Goal: Task Accomplishment & Management: Manage account settings

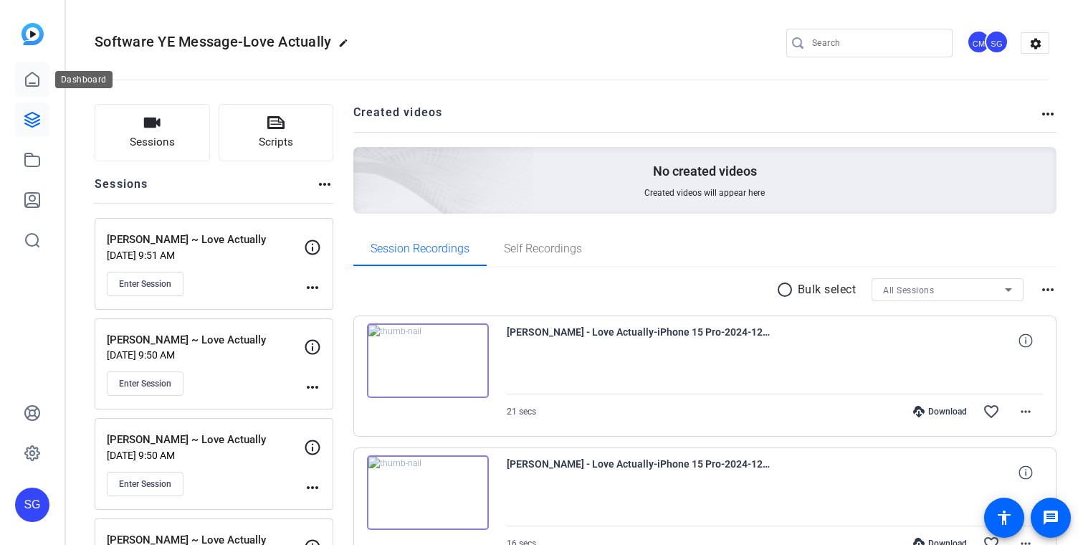
click at [32, 87] on icon at bounding box center [32, 79] width 17 height 17
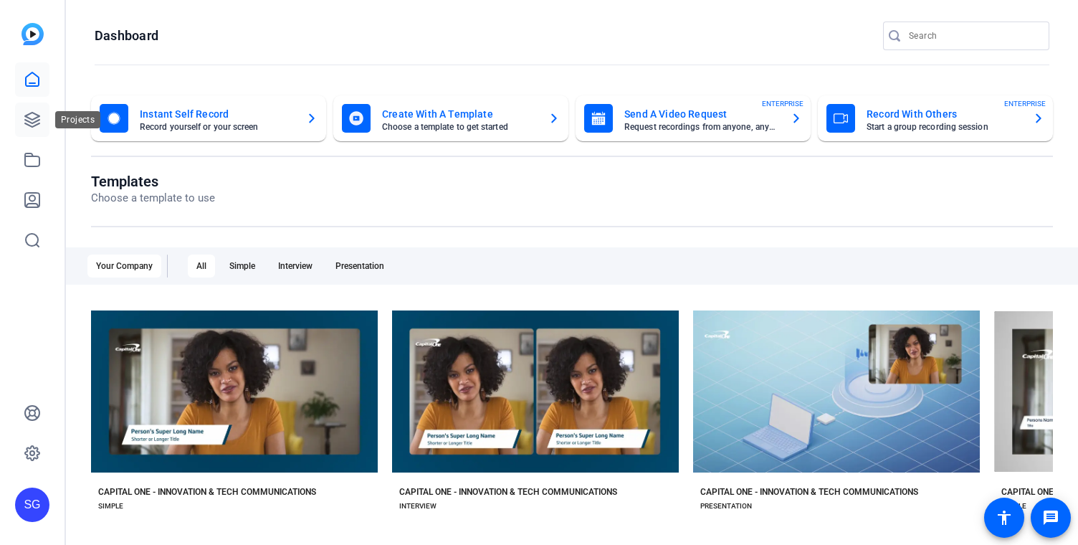
click at [35, 128] on icon at bounding box center [32, 119] width 17 height 17
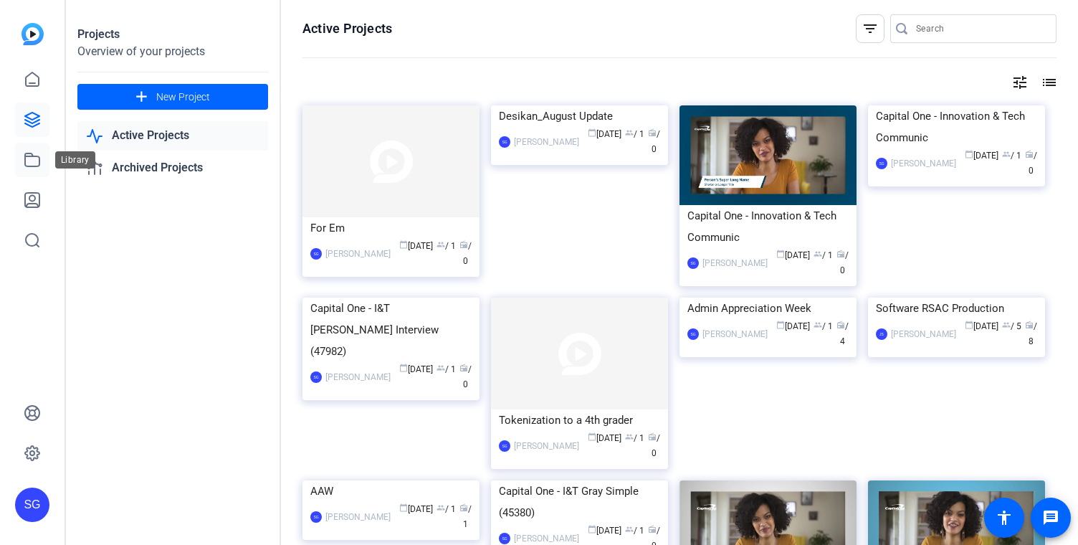
click at [32, 156] on icon at bounding box center [32, 159] width 14 height 13
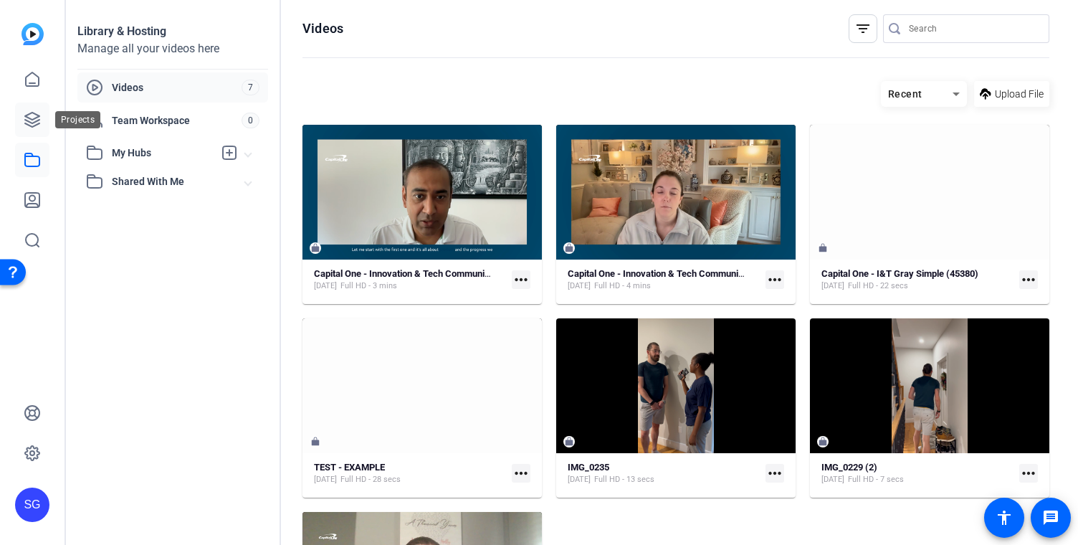
click at [35, 125] on icon at bounding box center [32, 120] width 14 height 14
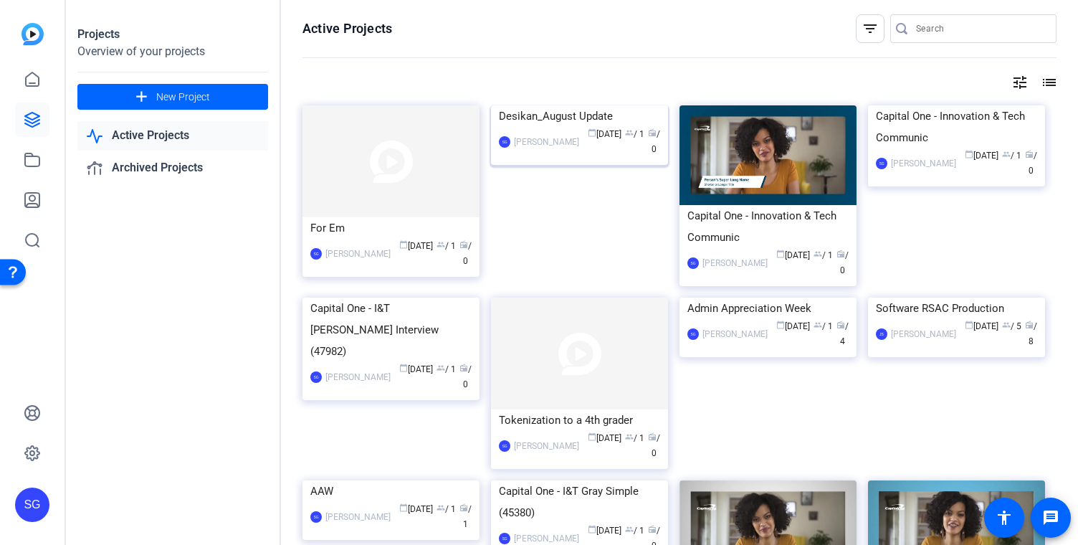
click at [564, 127] on div "Desikan_August Update" at bounding box center [579, 116] width 161 height 22
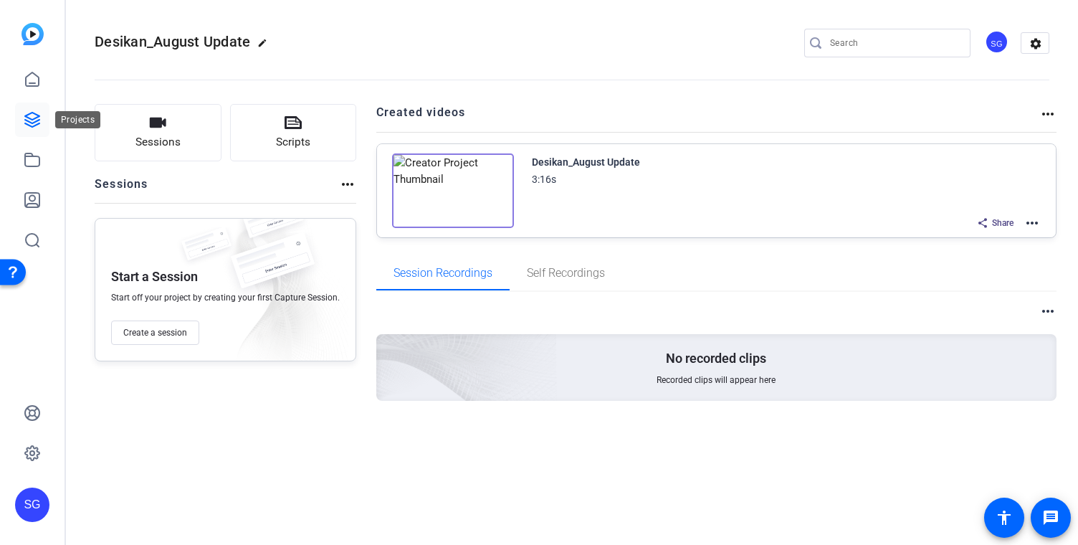
click at [34, 129] on link at bounding box center [32, 120] width 34 height 34
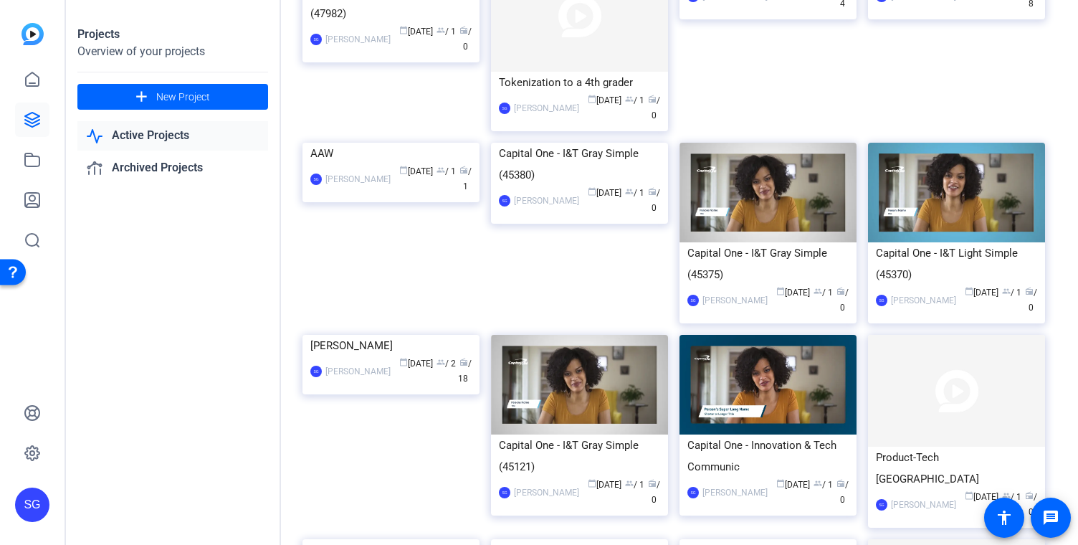
scroll to position [349, 0]
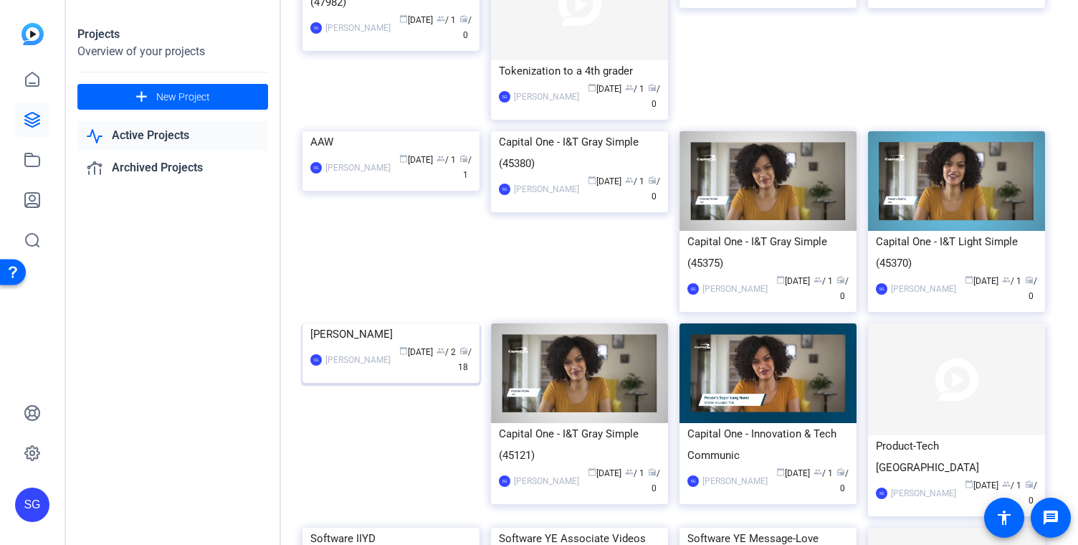
click at [345, 345] on div "[PERSON_NAME]" at bounding box center [390, 334] width 161 height 22
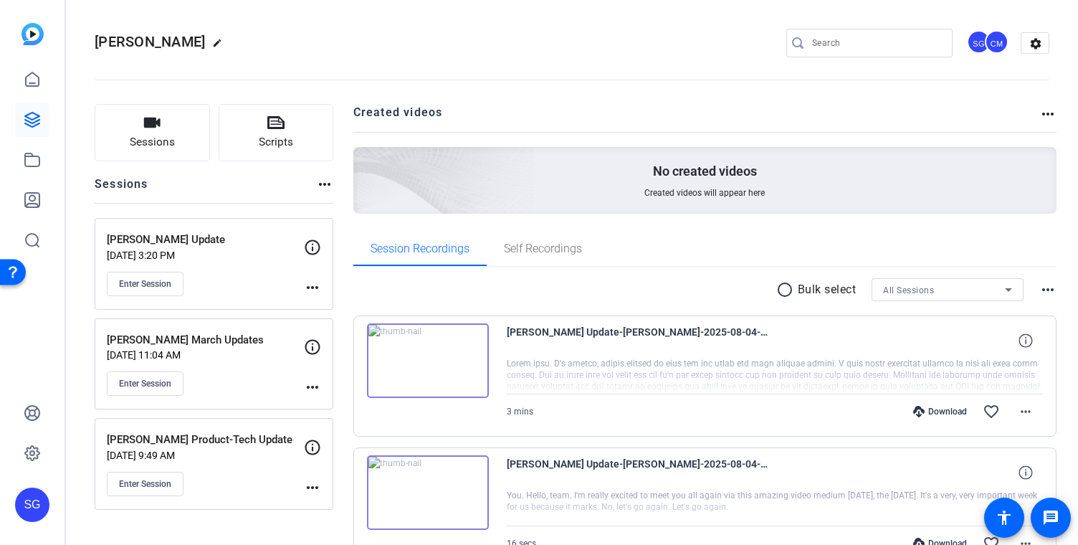
click at [212, 40] on mat-icon "edit" at bounding box center [220, 46] width 17 height 17
click at [244, 37] on span "clear" at bounding box center [245, 42] width 17 height 17
click at [212, 39] on mat-icon "edit" at bounding box center [220, 46] width 17 height 17
click at [166, 42] on input "[PERSON_NAME]" at bounding box center [153, 42] width 94 height 17
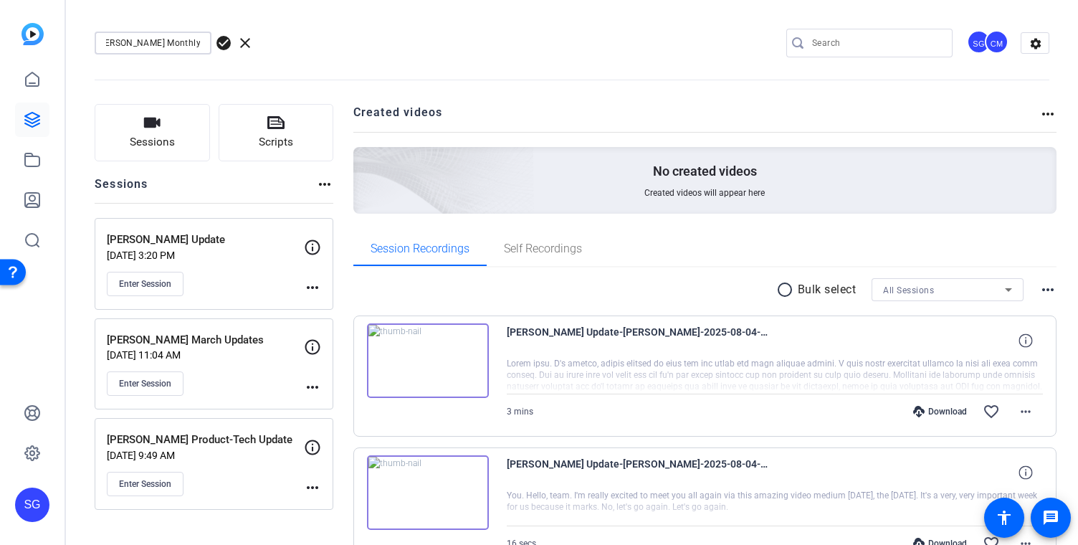
type input "[PERSON_NAME] Monthly Updates"
click at [422, 51] on div "[PERSON_NAME] Monthly Updates check_circle clear SG CM settings" at bounding box center [572, 43] width 955 height 22
click at [1028, 42] on mat-icon "settings" at bounding box center [1036, 44] width 29 height 22
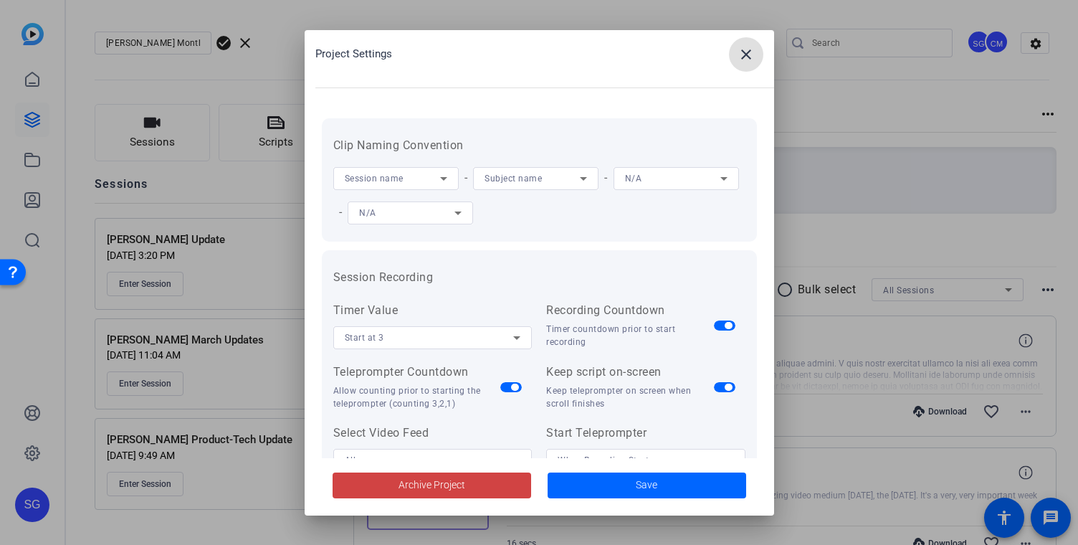
click at [854, 110] on div at bounding box center [539, 272] width 1078 height 545
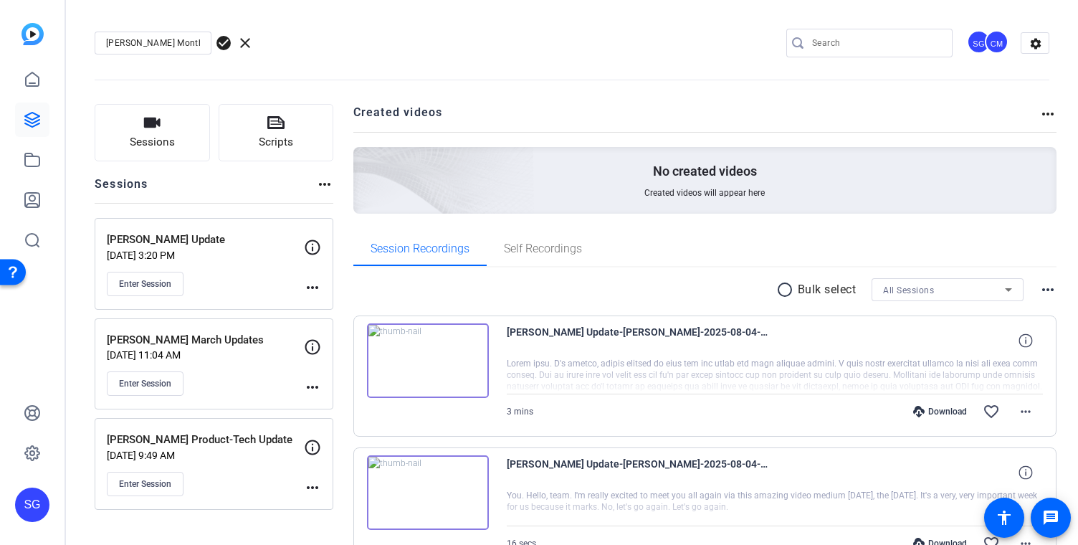
click at [987, 44] on div "CM" at bounding box center [997, 42] width 24 height 24
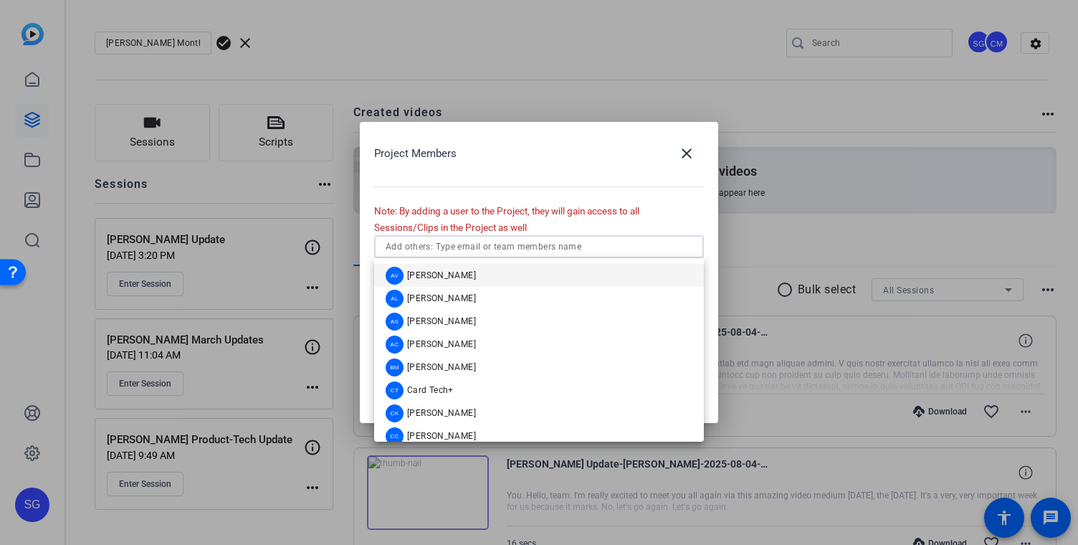
click at [554, 249] on input "text" at bounding box center [539, 246] width 307 height 17
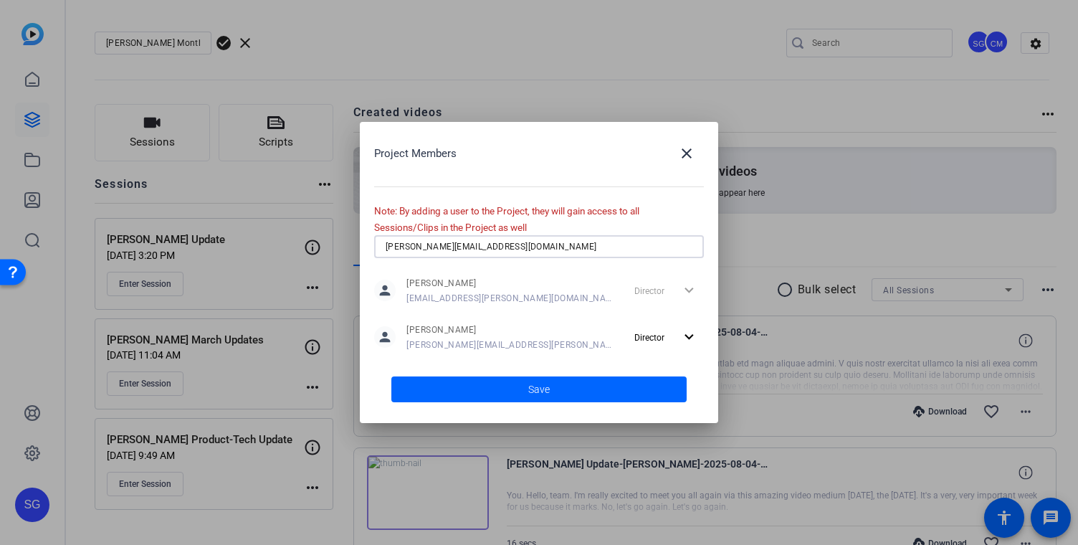
type input "[PERSON_NAME][EMAIL_ADDRESS][DOMAIN_NAME]"
click at [582, 388] on span at bounding box center [538, 389] width 295 height 34
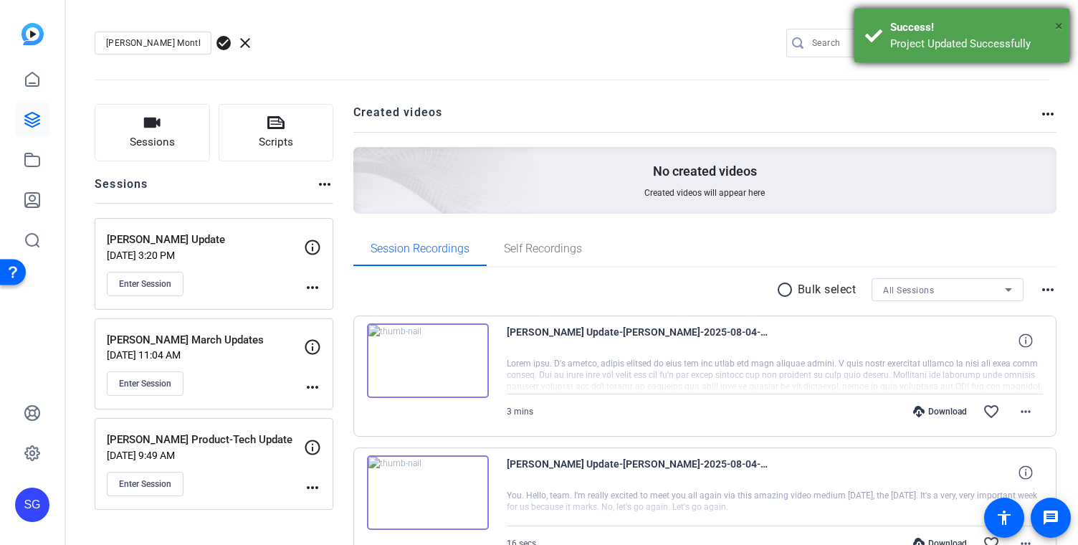
click at [1062, 19] on span "×" at bounding box center [1059, 25] width 8 height 17
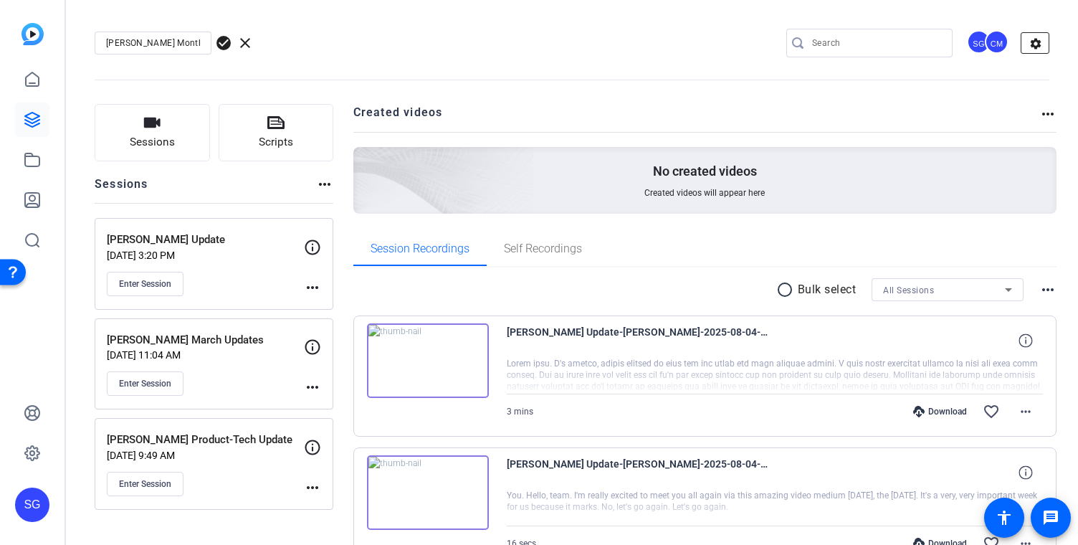
click at [1039, 42] on mat-icon "settings" at bounding box center [1036, 44] width 29 height 22
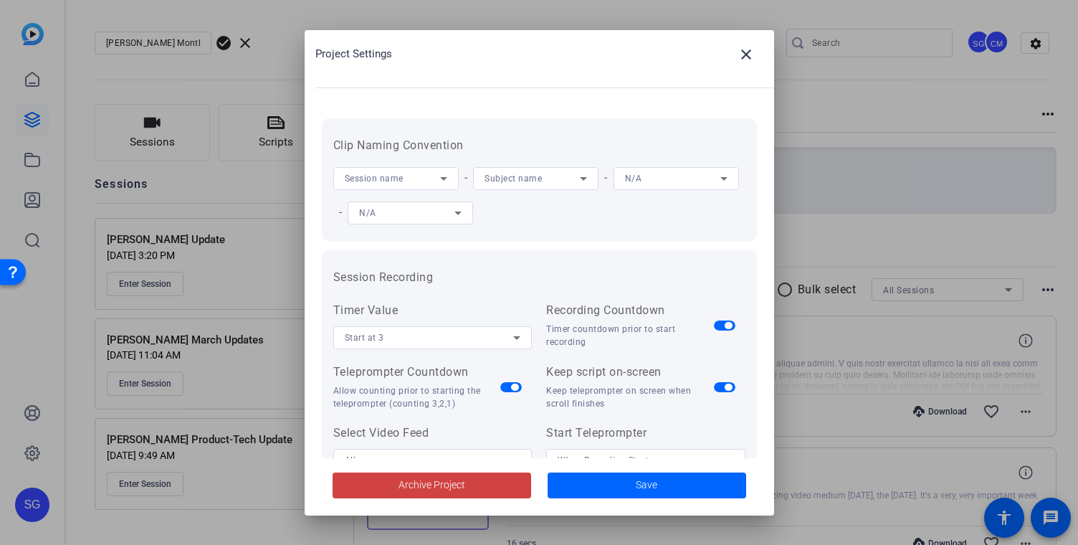
click at [1014, 46] on div at bounding box center [539, 272] width 1078 height 545
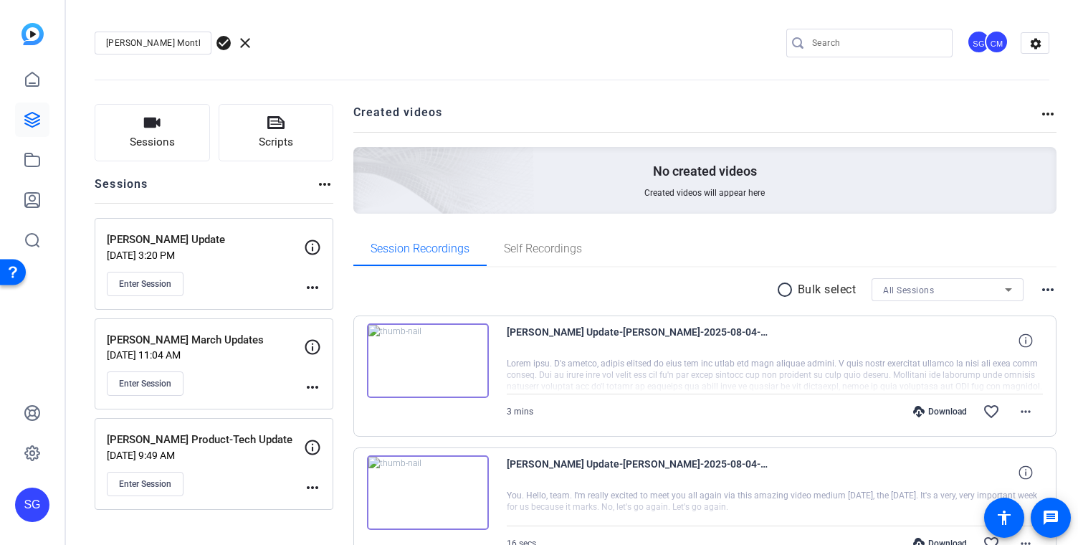
click at [993, 44] on div "CM" at bounding box center [997, 42] width 24 height 24
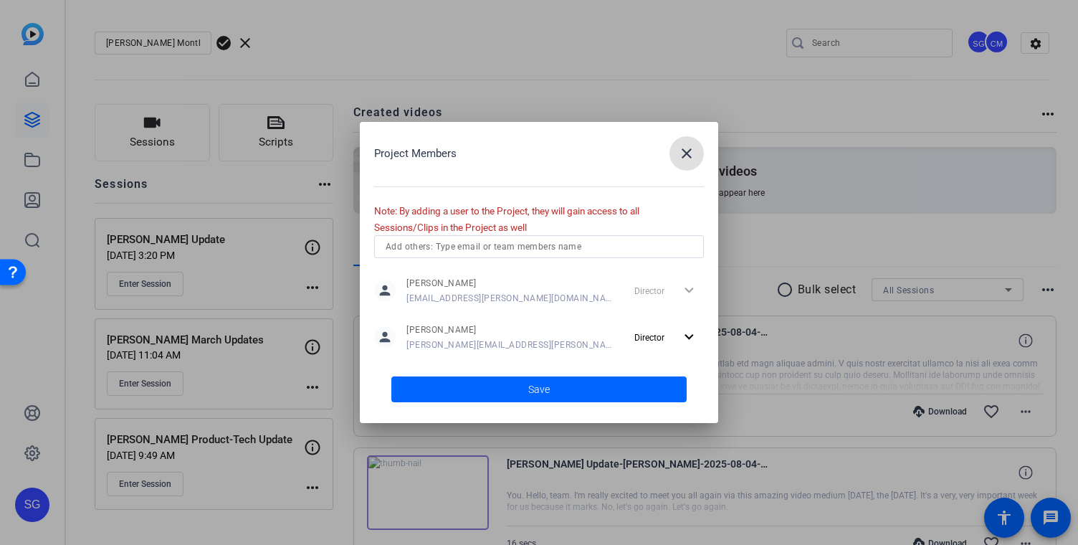
click at [540, 230] on div "Project Members close Note: By adding a user to the Project, they will gain acc…" at bounding box center [539, 272] width 358 height 301
click at [510, 247] on input "text" at bounding box center [539, 246] width 307 height 17
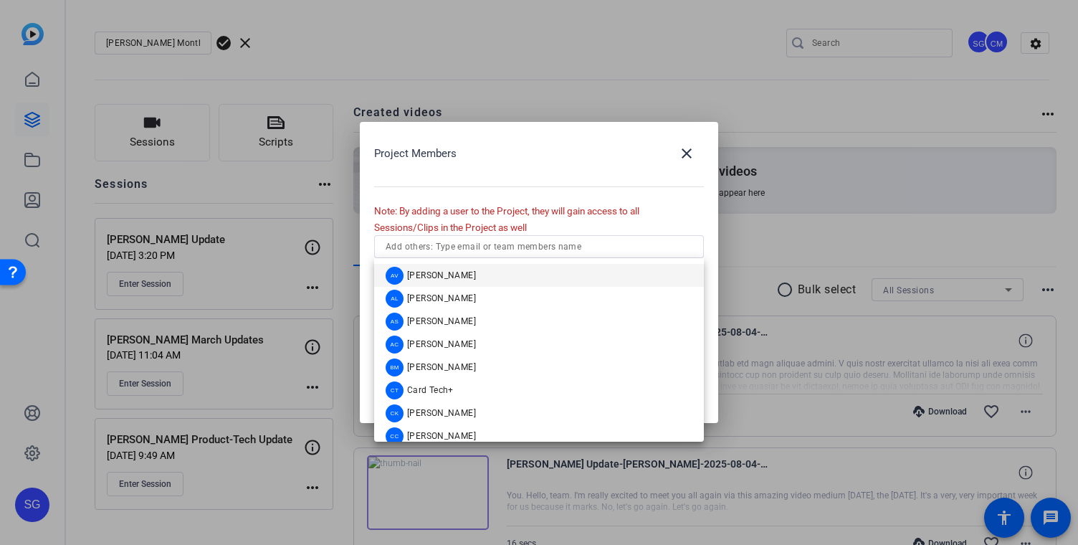
click at [545, 72] on div at bounding box center [539, 272] width 1078 height 545
